Goal: Check status: Check status

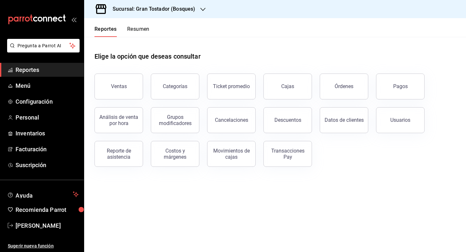
click at [200, 11] on icon "button" at bounding box center [202, 9] width 5 height 5
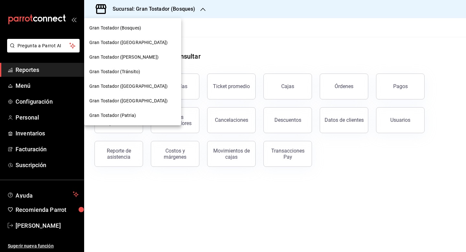
click at [127, 113] on span "Gran Tostador (Patria)" at bounding box center [112, 115] width 47 height 7
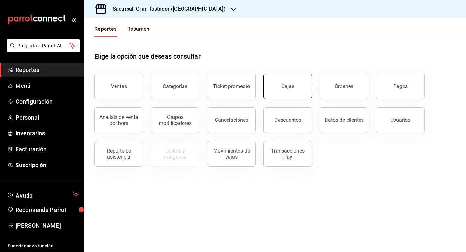
click at [292, 85] on div "Cajas" at bounding box center [287, 86] width 13 height 8
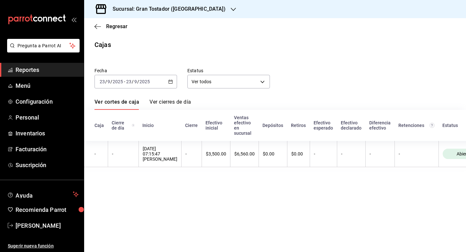
click at [170, 83] on \(Stroke\) "button" at bounding box center [170, 82] width 4 height 4
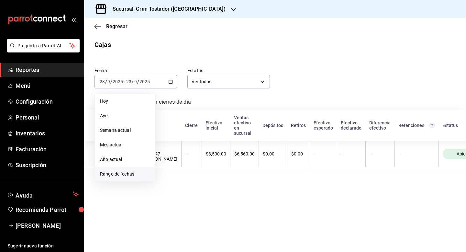
click at [128, 173] on span "Rango de fechas" at bounding box center [125, 173] width 50 height 7
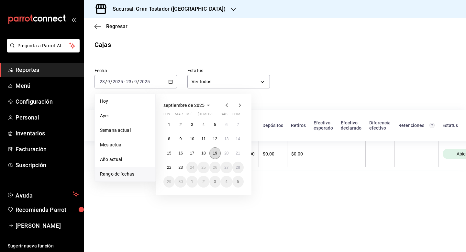
click at [215, 153] on abbr "19" at bounding box center [215, 153] width 4 height 5
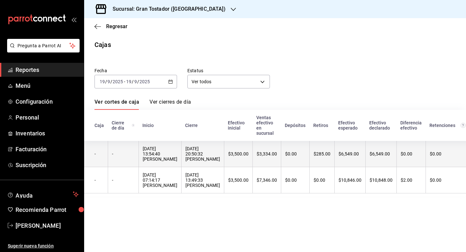
click at [281, 162] on th "$0.00" at bounding box center [295, 154] width 28 height 26
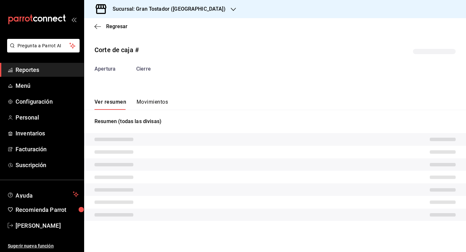
click at [158, 103] on button "Movimientos" at bounding box center [151, 104] width 31 height 11
